Goal: Task Accomplishment & Management: Use online tool/utility

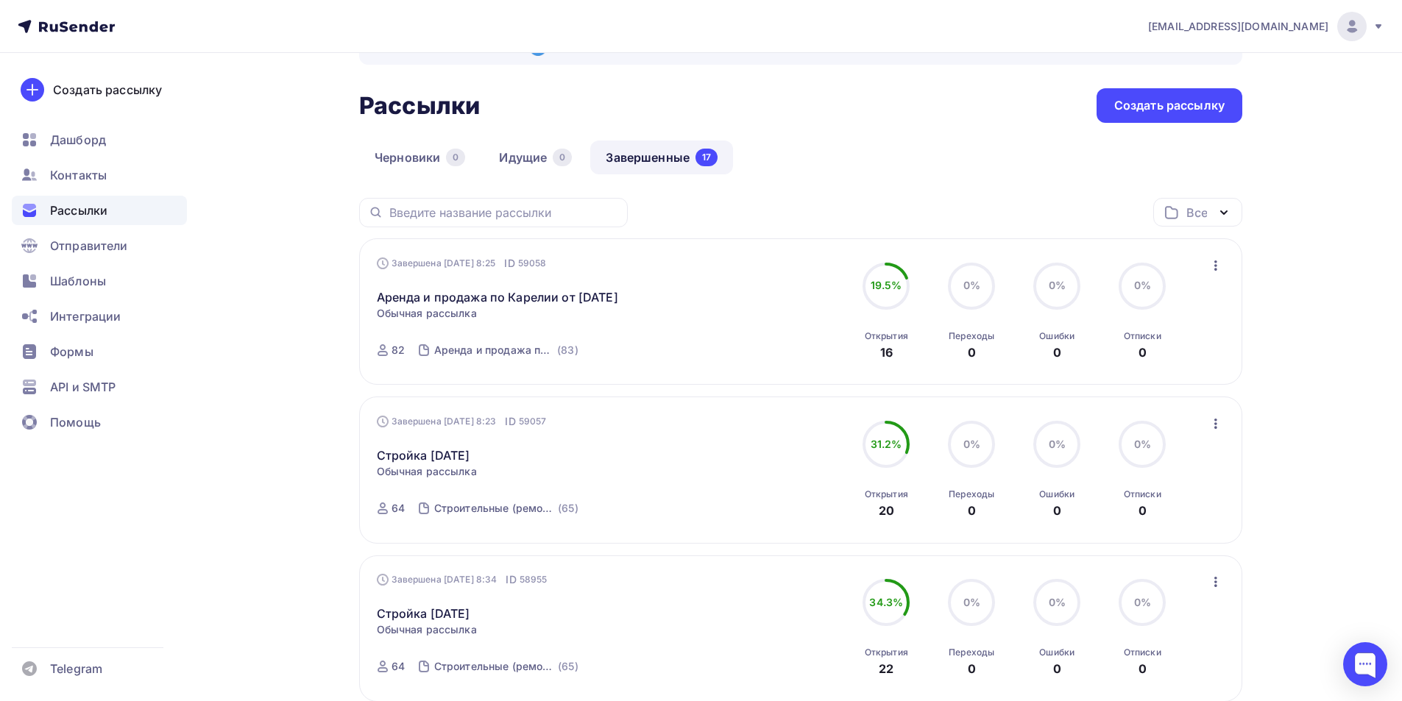
scroll to position [74, 0]
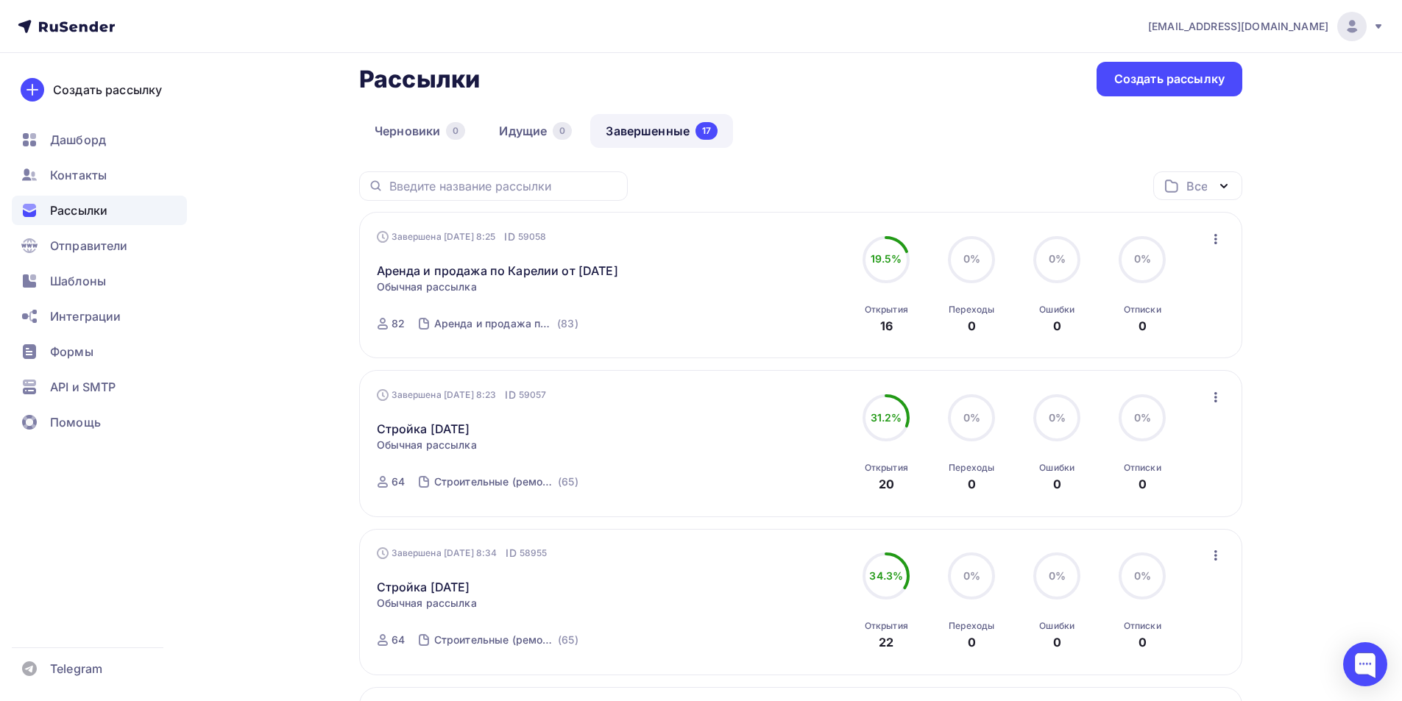
click at [1213, 406] on icon "button" at bounding box center [1216, 397] width 18 height 18
click at [1157, 503] on div "Копировать в новую" at bounding box center [1148, 495] width 151 height 18
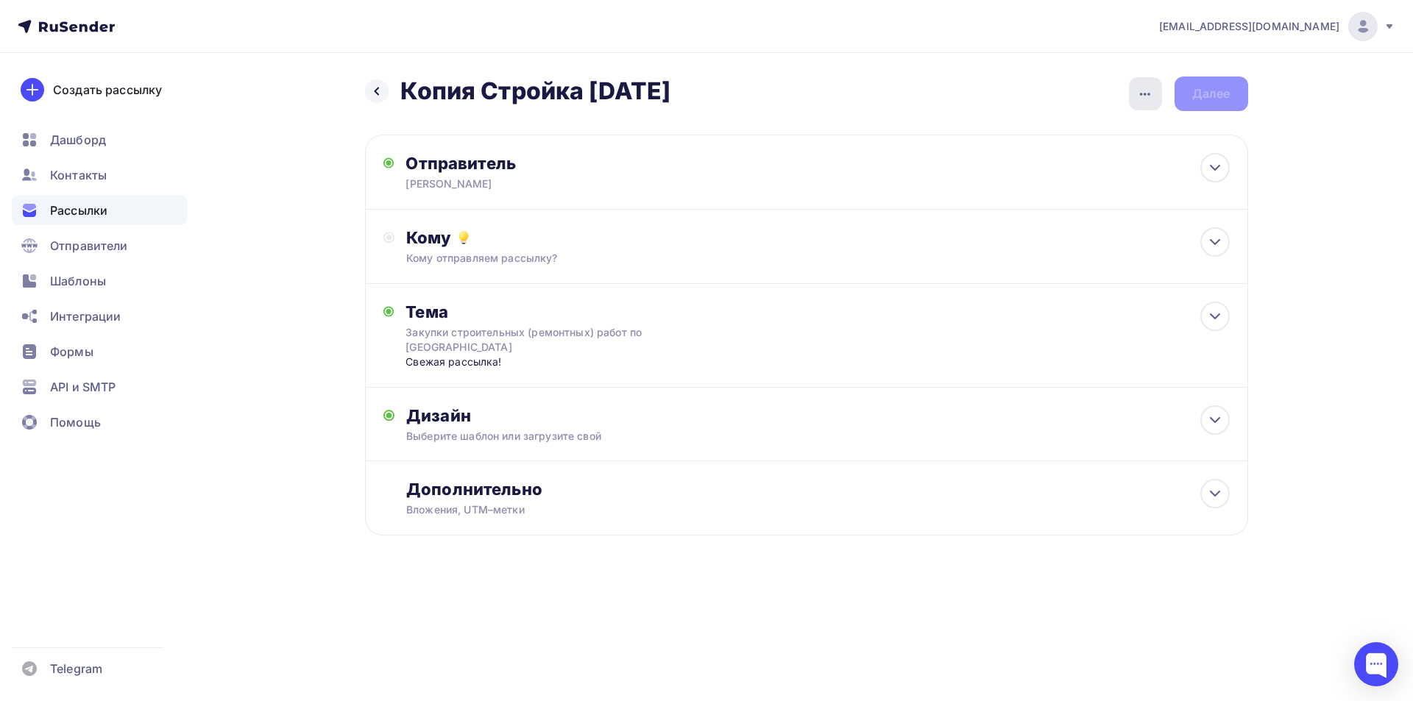
click at [1142, 97] on icon "button" at bounding box center [1145, 94] width 18 height 18
click at [1065, 171] on div "Переименовать рассылку" at bounding box center [1067, 169] width 182 height 18
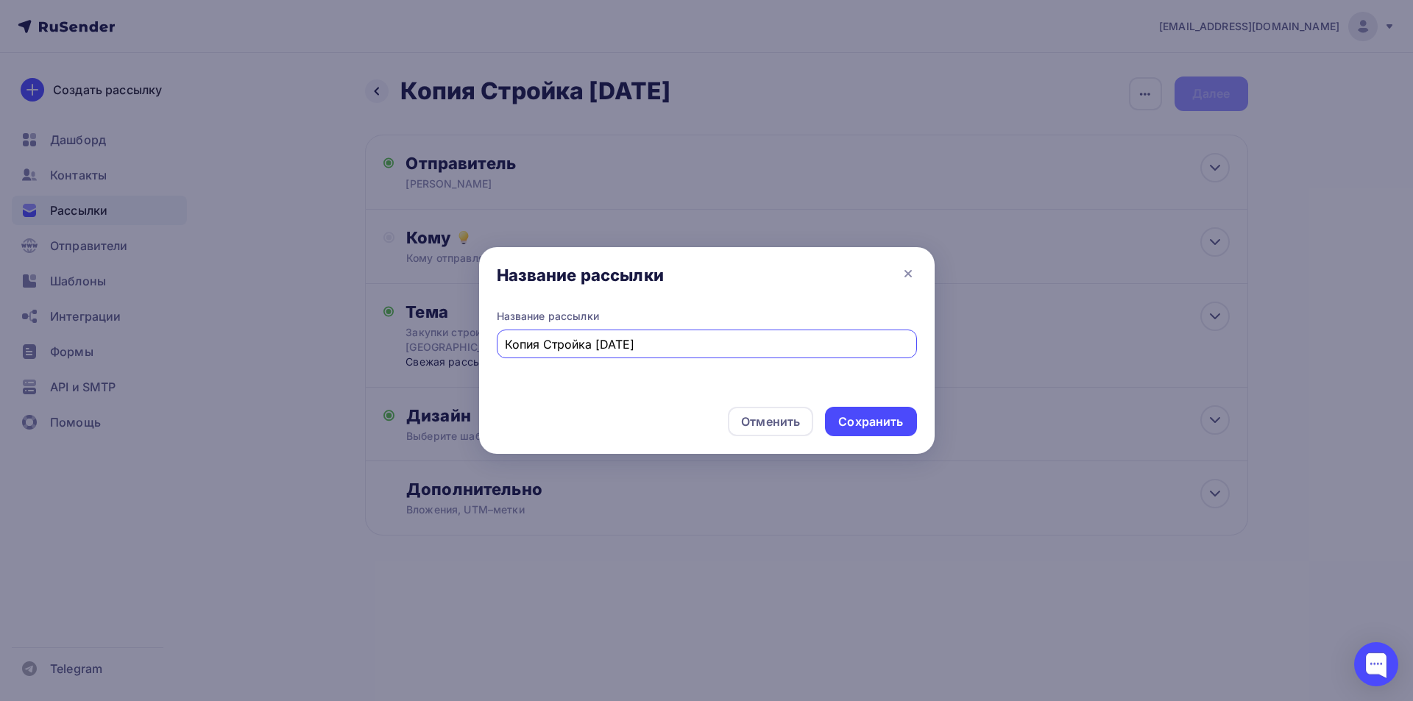
click at [606, 345] on input "Копия Стройка [DATE]" at bounding box center [706, 344] width 403 height 18
drag, startPoint x: 544, startPoint y: 348, endPoint x: 544, endPoint y: 327, distance: 20.6
click at [544, 327] on div "Название рассылки Копия Стройка [DATE]" at bounding box center [707, 333] width 420 height 49
drag, startPoint x: 542, startPoint y: 341, endPoint x: 408, endPoint y: 341, distance: 133.2
click at [418, 346] on div "Название рассылки Название рассылки Копия Стройка [DATE] Отменить Сохранить" at bounding box center [706, 350] width 1413 height 701
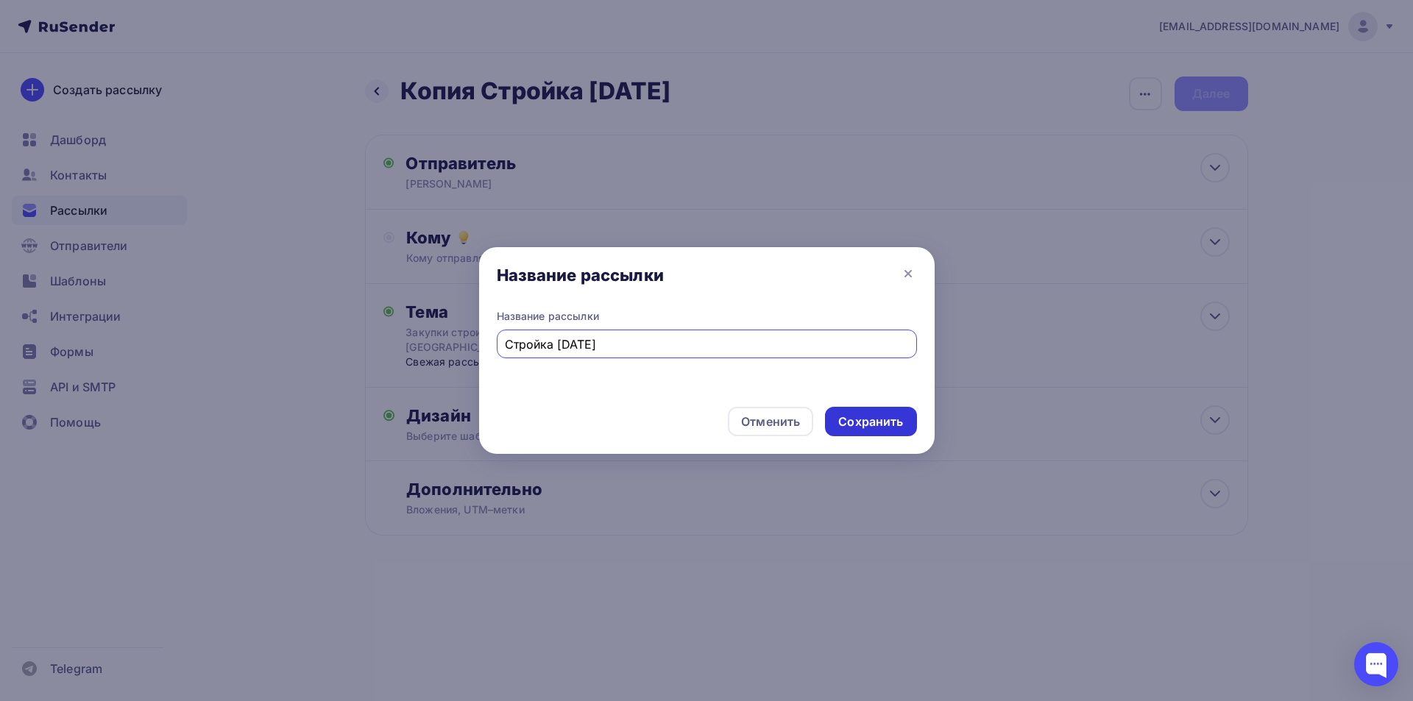
type input "Стройка [DATE]"
click at [856, 418] on div "Сохранить" at bounding box center [870, 421] width 65 height 17
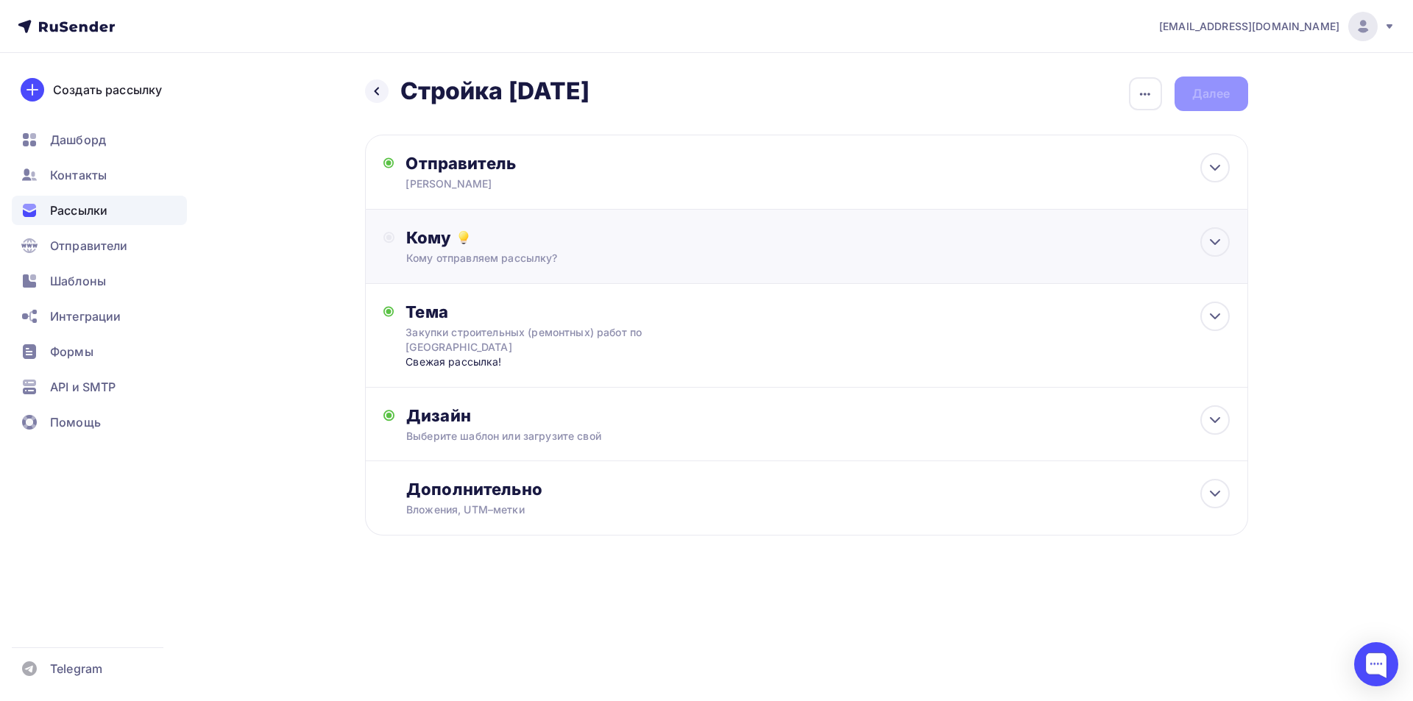
click at [694, 246] on div "Кому" at bounding box center [817, 237] width 823 height 21
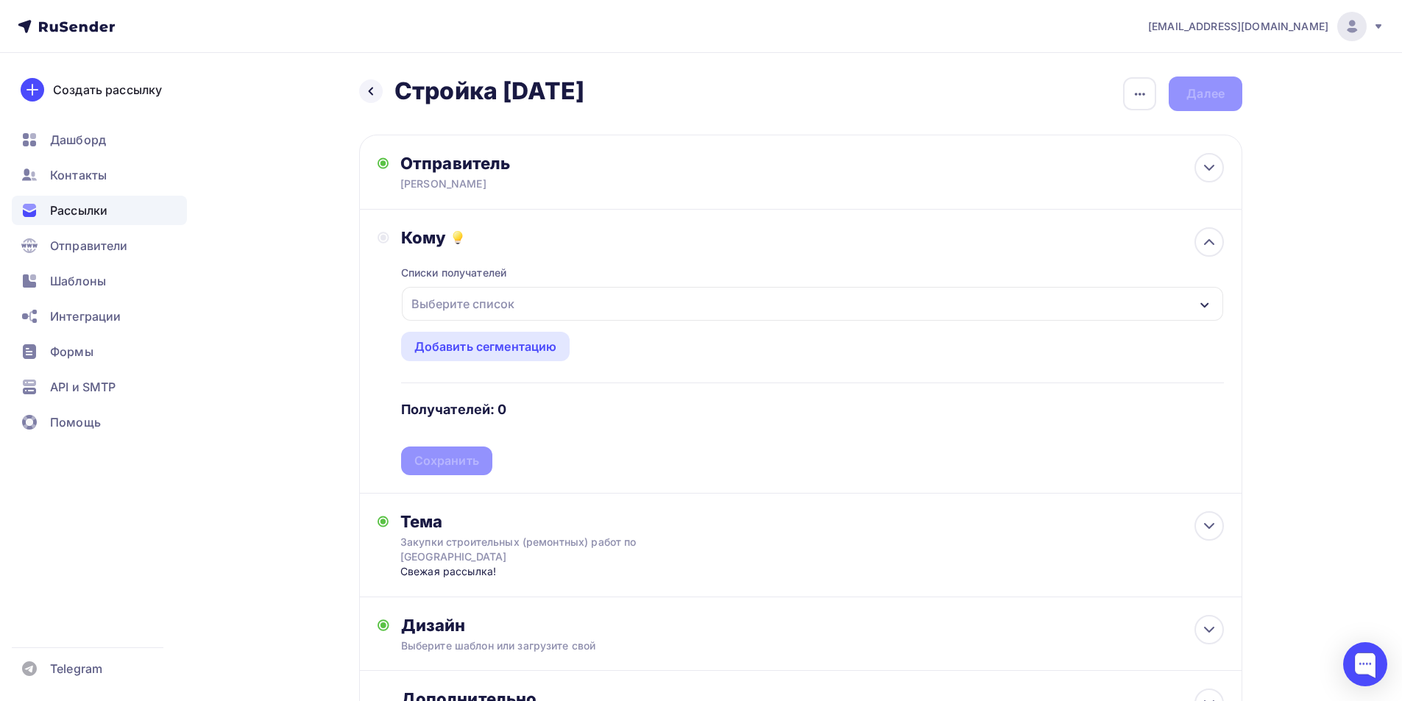
click at [719, 297] on div "Выберите список" at bounding box center [812, 304] width 821 height 34
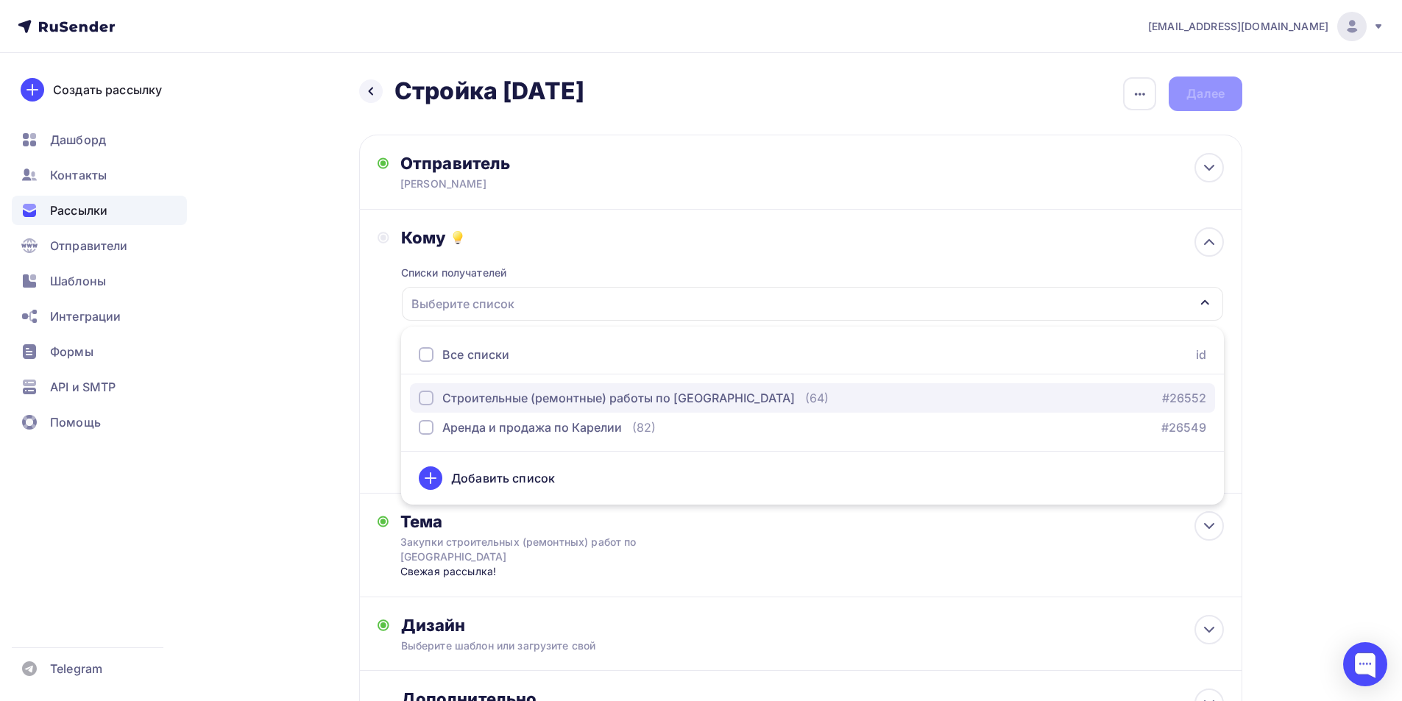
click at [428, 401] on div "button" at bounding box center [426, 398] width 15 height 15
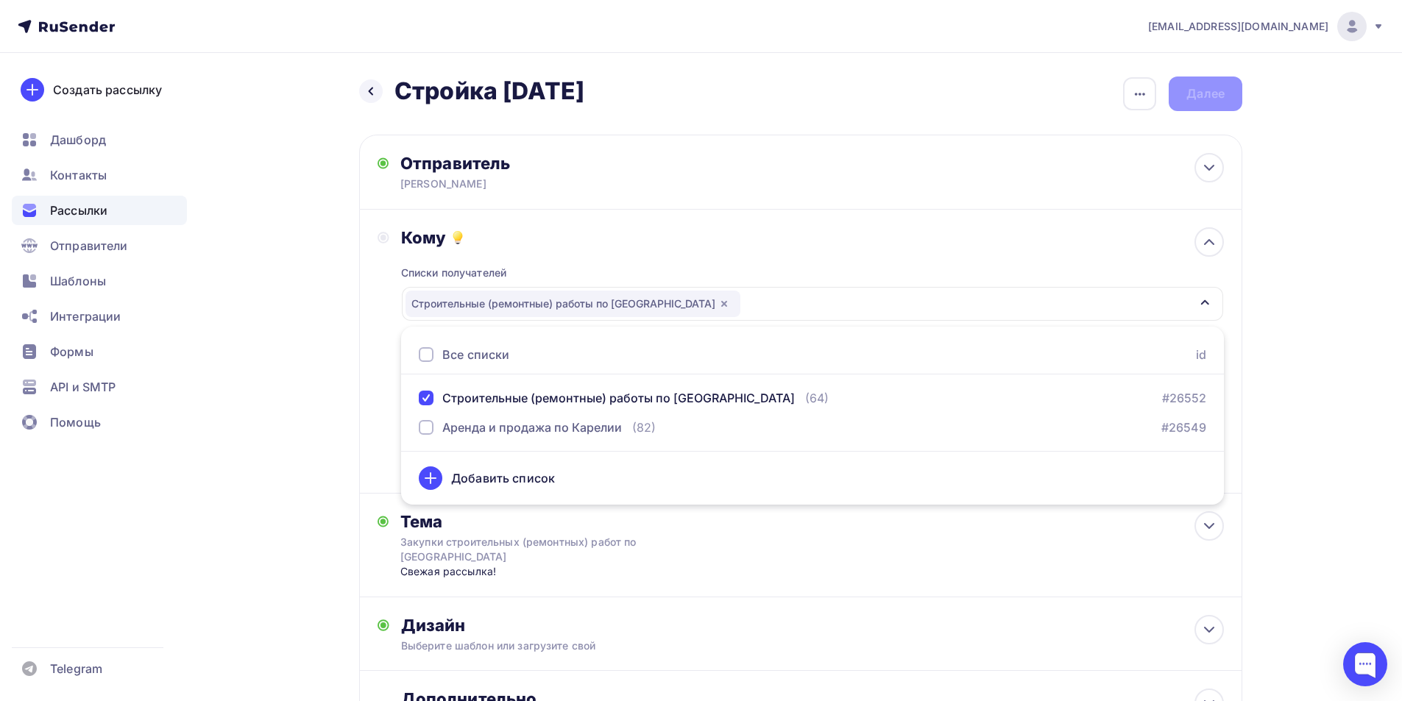
click at [271, 254] on div "Назад Стройка [DATE] Стройка [DATE] Закончить позже Переименовать рассылку Удал…" at bounding box center [701, 446] width 1206 height 787
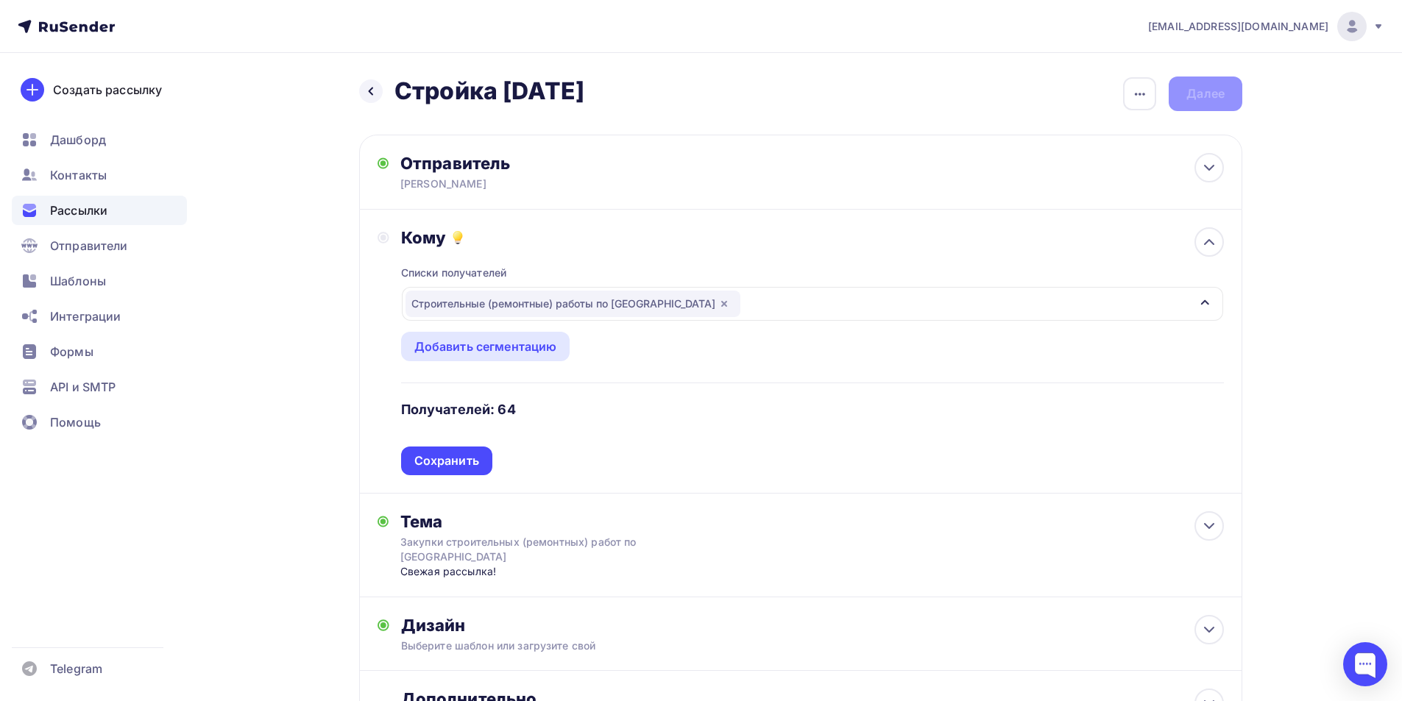
scroll to position [139, 0]
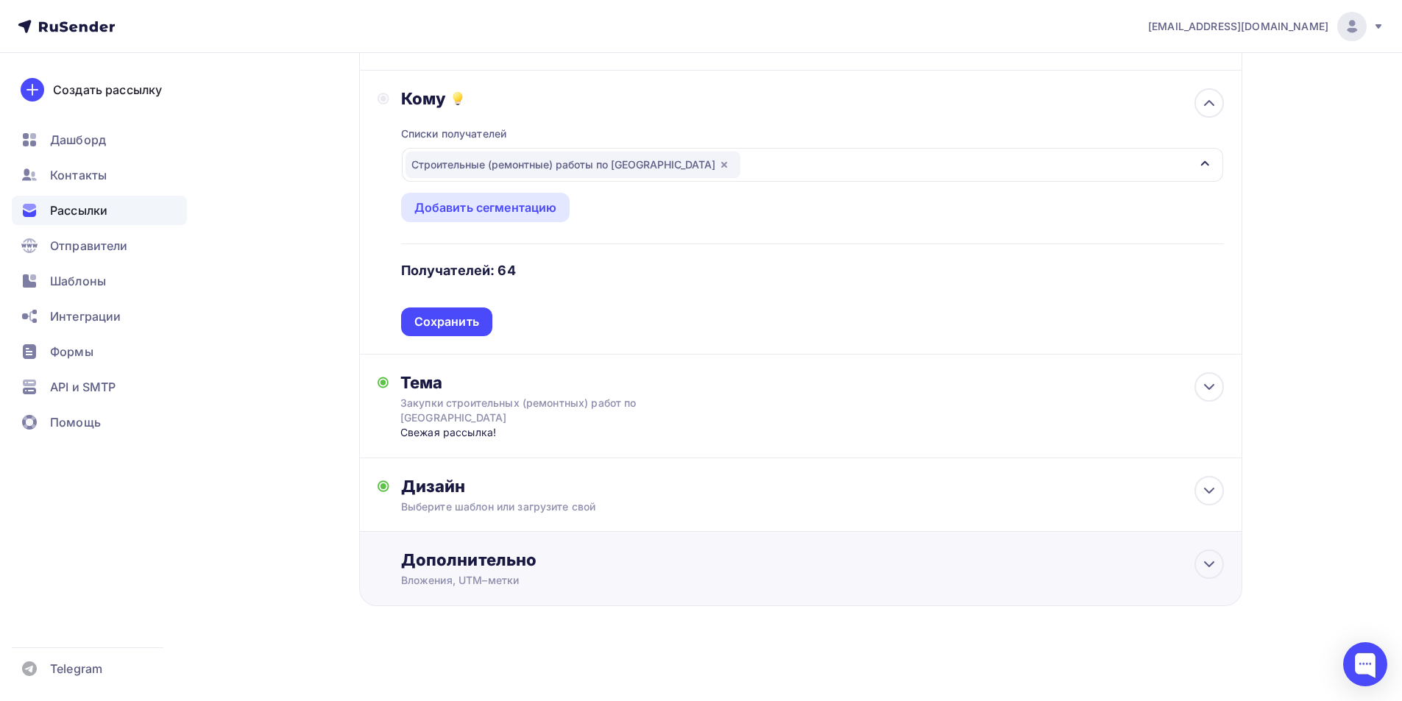
click at [602, 572] on div "Дополнительно Вложения, UTM–метки Вложения 1 Вся стройка.xlsx 23.18 Kb Добавить…" at bounding box center [812, 569] width 823 height 38
click at [608, 638] on icon at bounding box center [610, 634] width 12 height 12
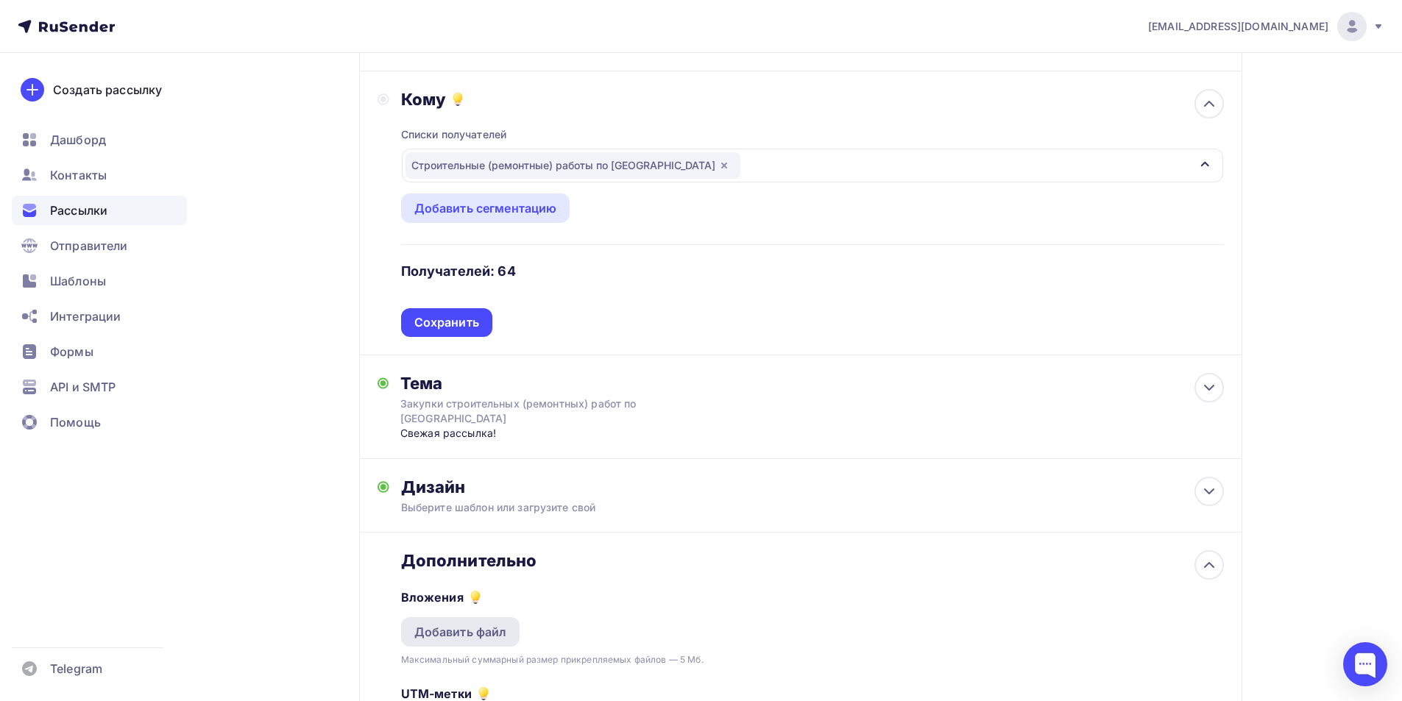
click at [474, 638] on div "Добавить файл" at bounding box center [460, 632] width 93 height 18
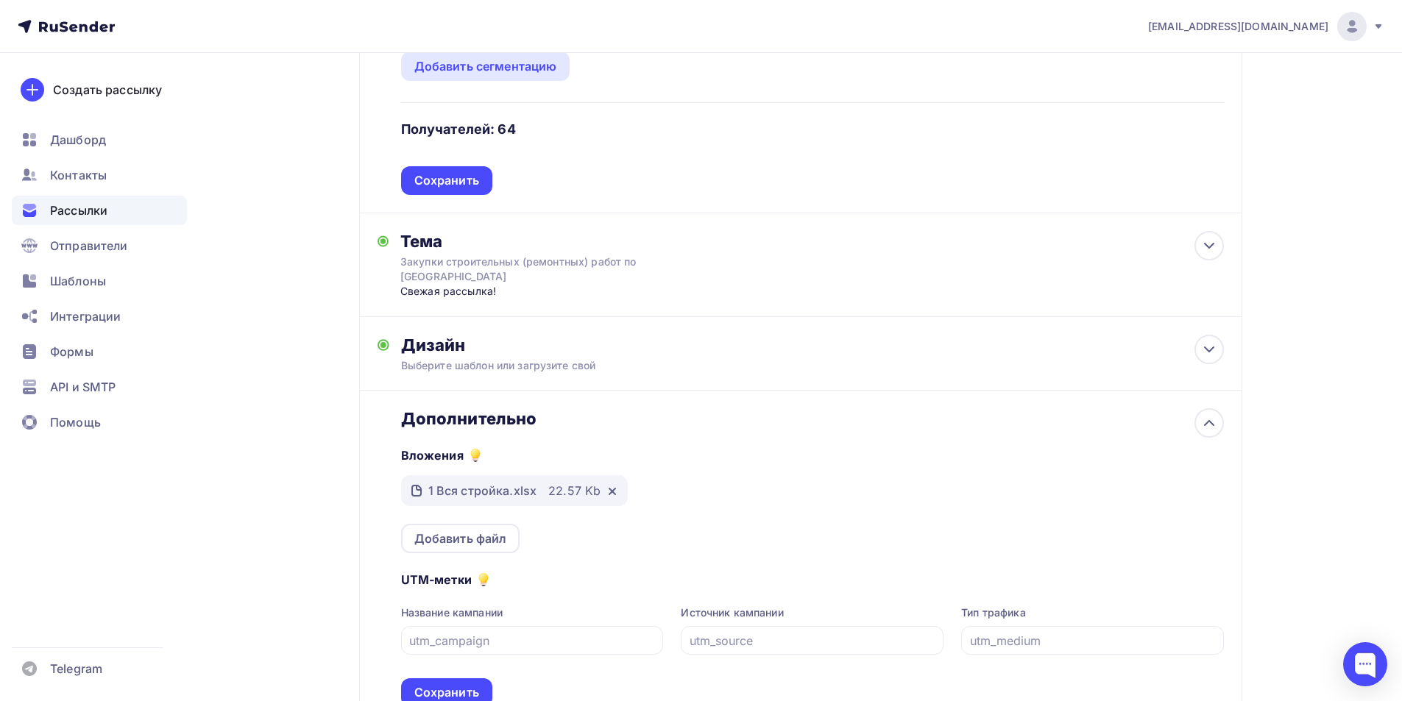
scroll to position [74, 0]
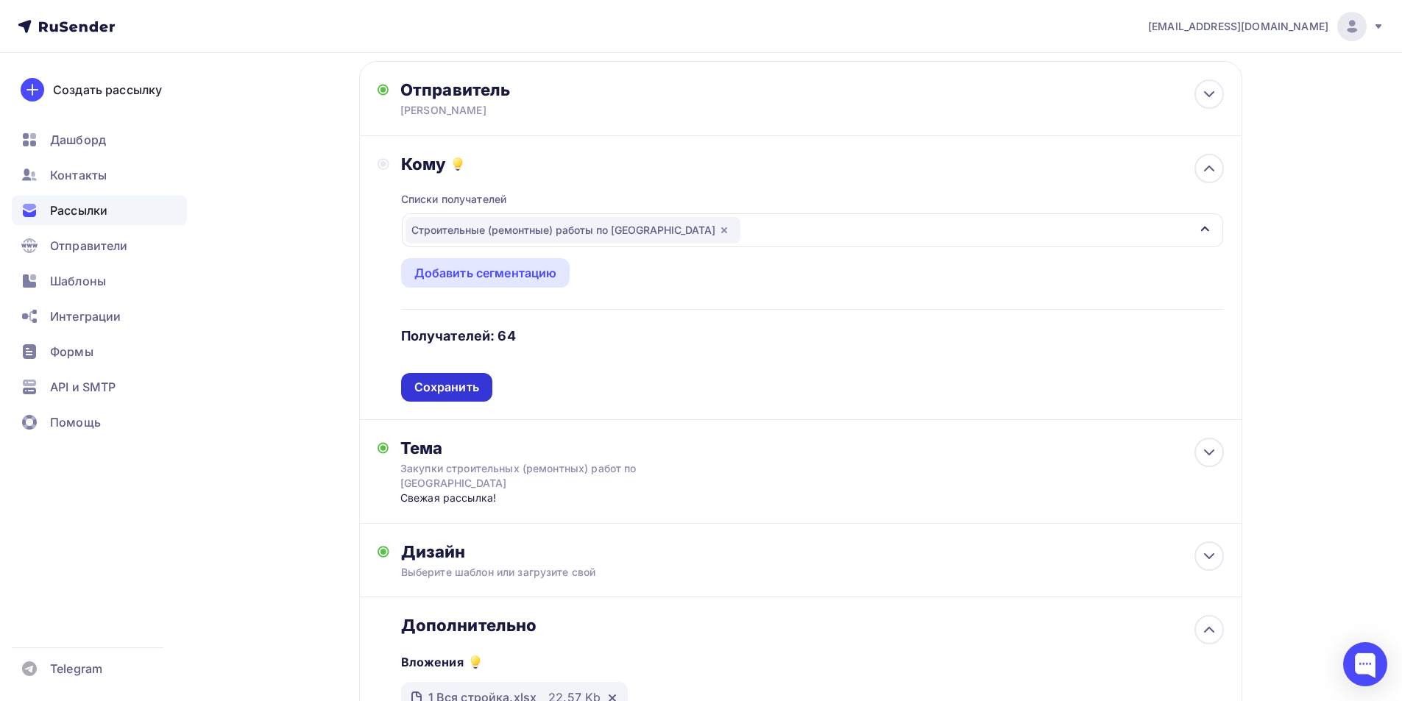
click at [456, 384] on div "Сохранить" at bounding box center [446, 387] width 65 height 17
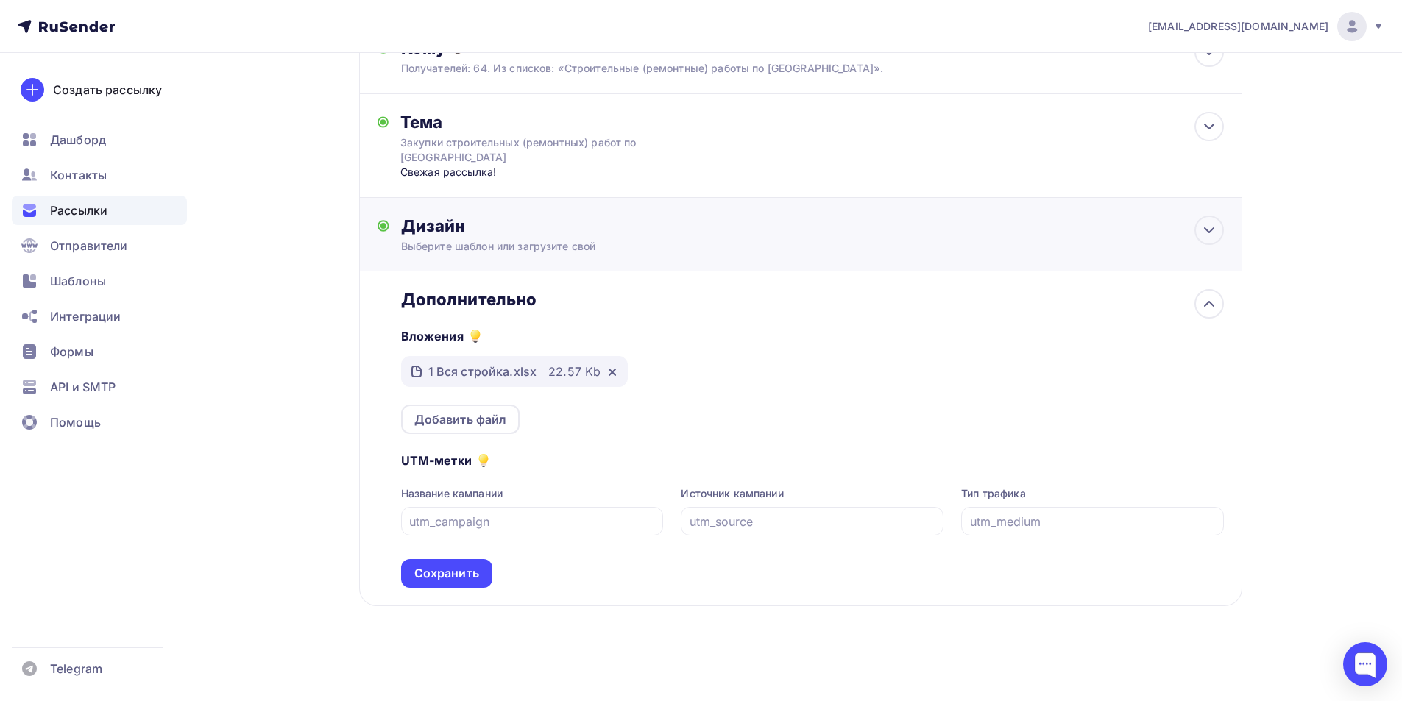
scroll to position [0, 0]
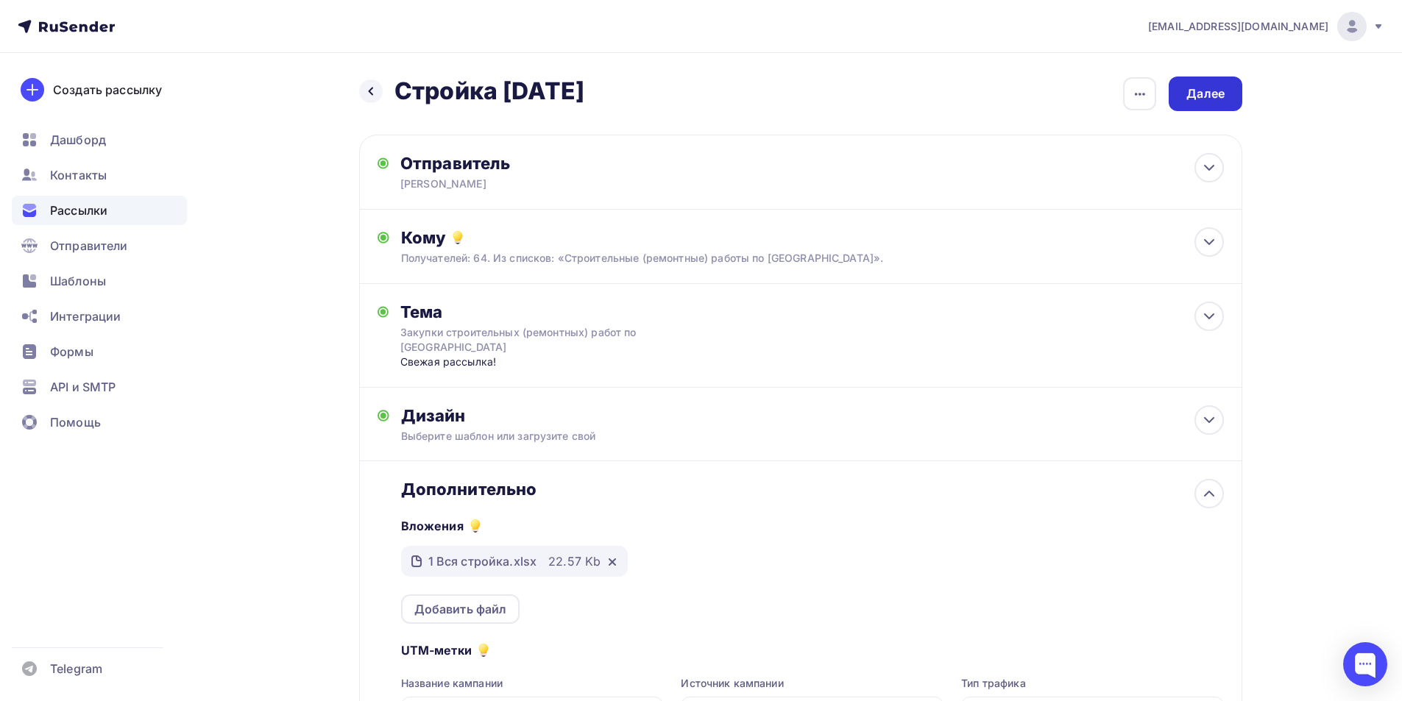
click at [1200, 94] on div "Далее" at bounding box center [1205, 93] width 38 height 17
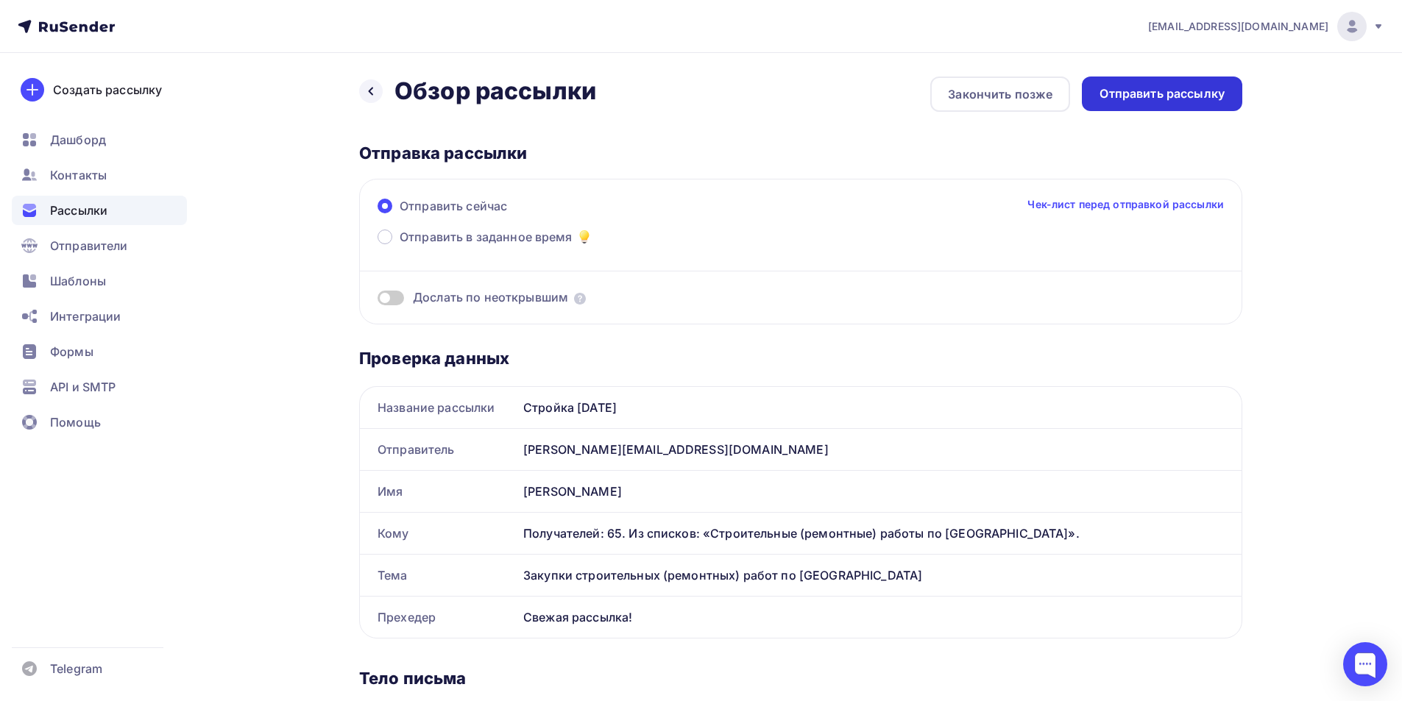
click at [1151, 95] on div "Отправить рассылку" at bounding box center [1161, 93] width 125 height 17
